Goal: Transaction & Acquisition: Purchase product/service

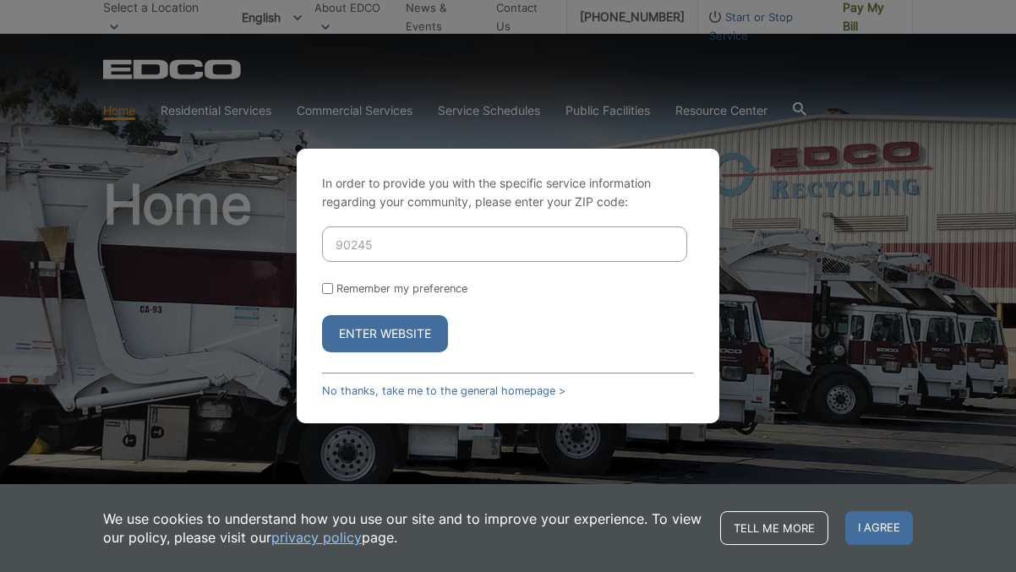
type input "90245"
click at [351, 338] on button "Enter Website" at bounding box center [385, 333] width 126 height 37
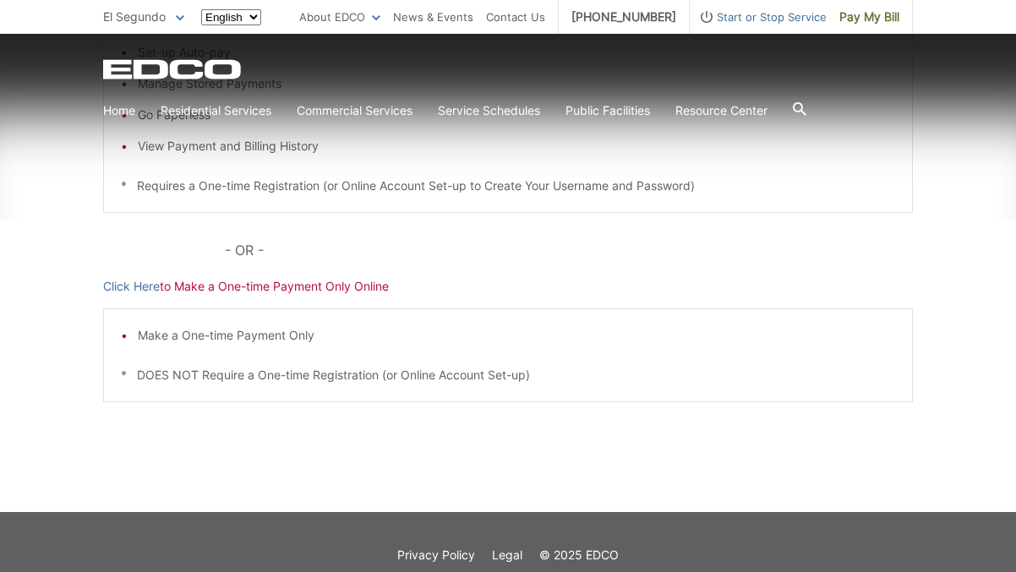
scroll to position [471, 0]
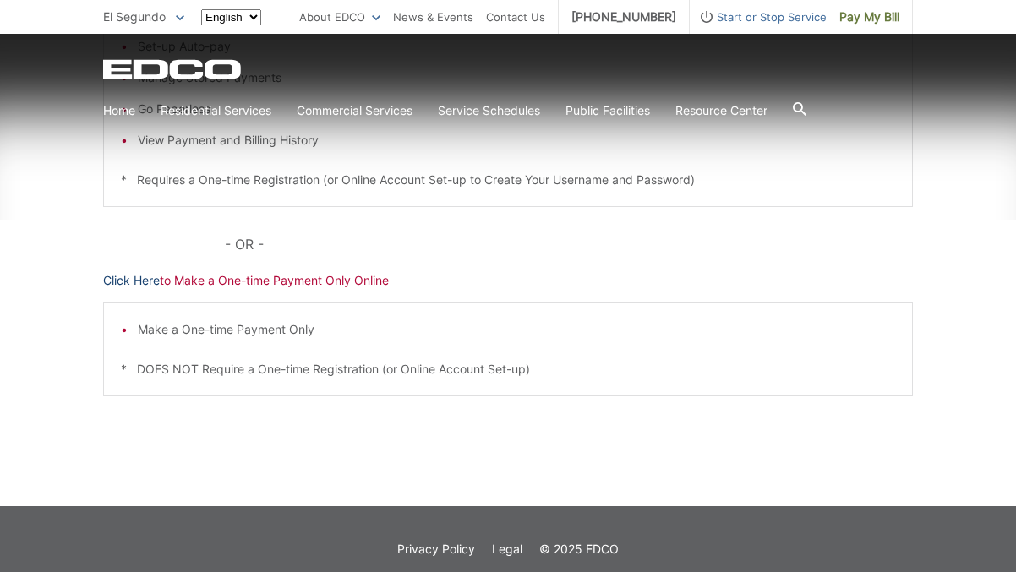
click at [127, 281] on link "Click Here" at bounding box center [131, 280] width 57 height 19
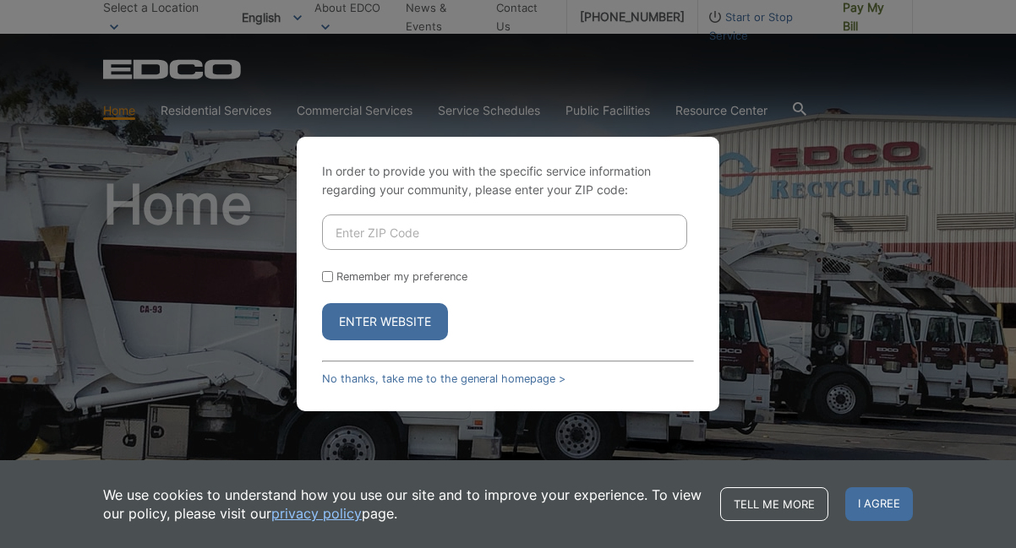
click at [409, 233] on input "Enter ZIP Code" at bounding box center [504, 232] width 365 height 35
type input "90245"
click at [389, 322] on button "Enter Website" at bounding box center [385, 321] width 126 height 37
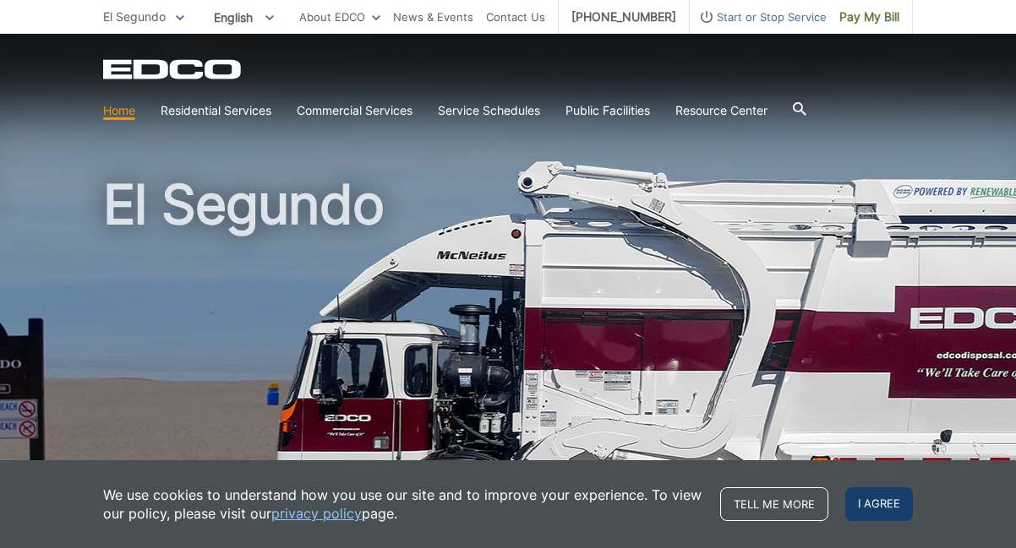
click at [871, 497] on span "I agree" at bounding box center [879, 505] width 68 height 34
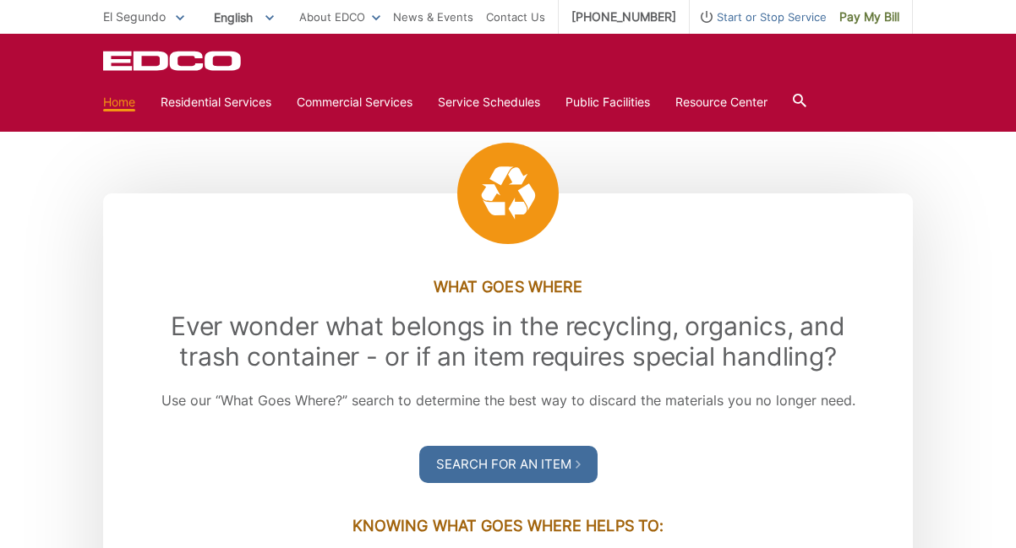
scroll to position [1626, 0]
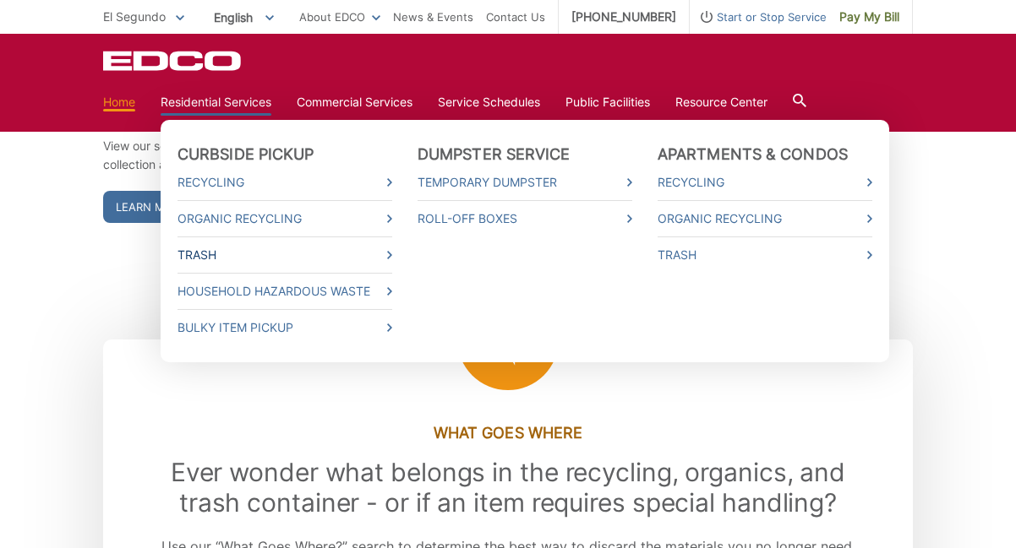
click at [391, 253] on icon at bounding box center [389, 255] width 5 height 8
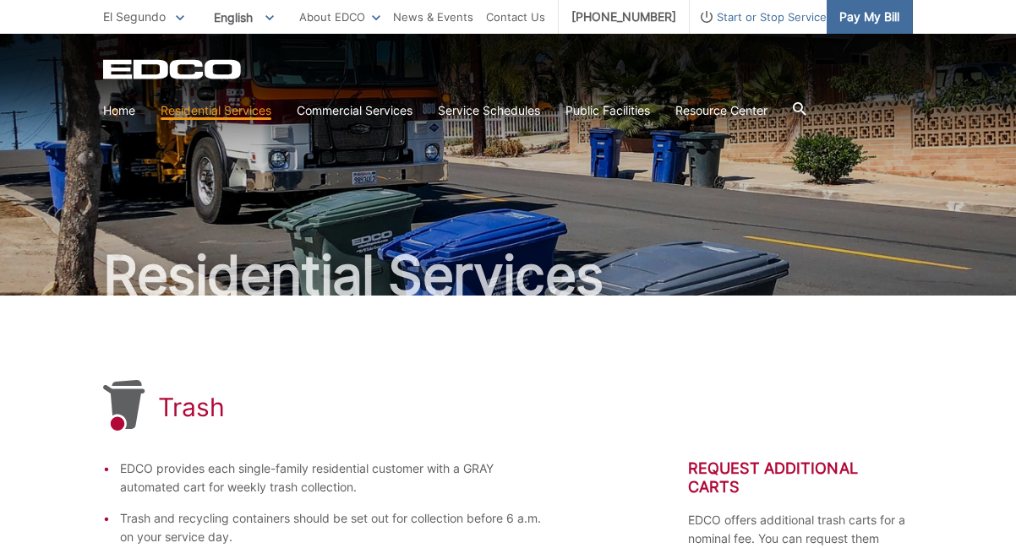
click at [850, 23] on span "Pay My Bill" at bounding box center [869, 17] width 60 height 19
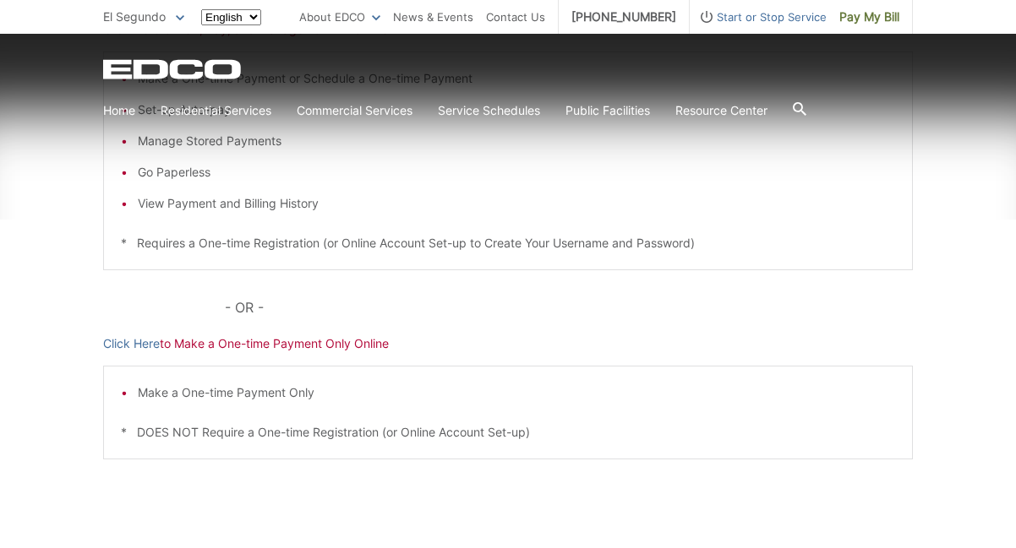
scroll to position [226, 0]
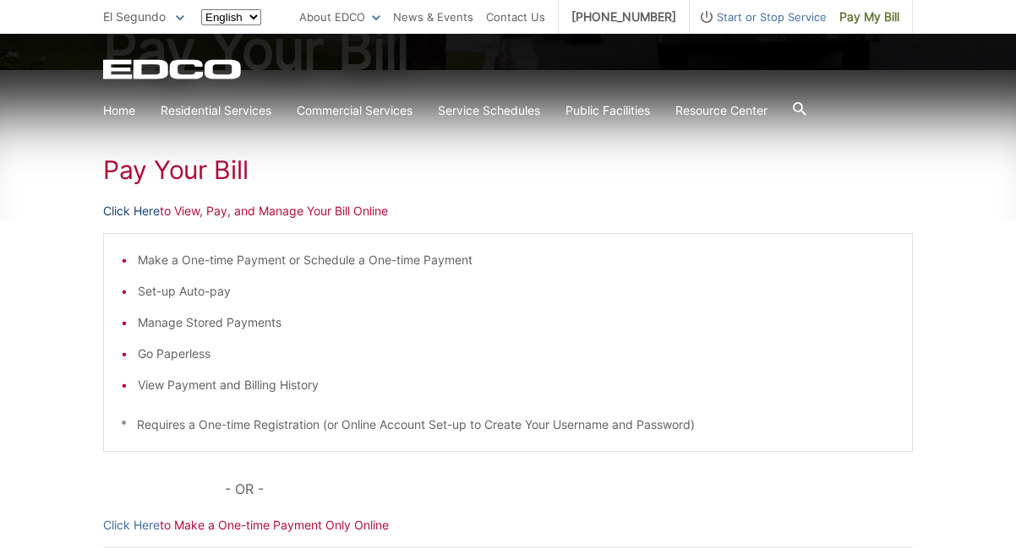
click at [132, 212] on link "Click Here" at bounding box center [131, 211] width 57 height 19
